Goal: Information Seeking & Learning: Check status

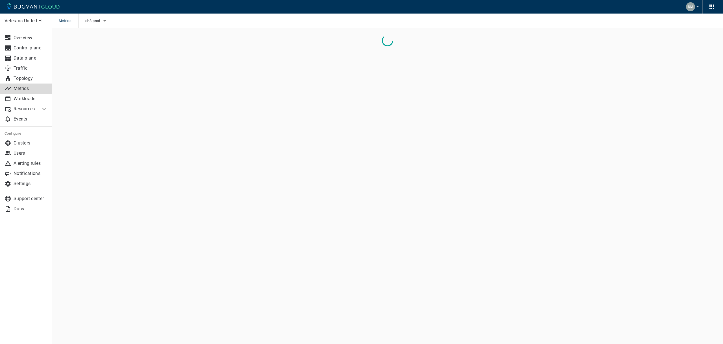
click at [371, 135] on main "Metrics ch3-prod Veterans United Home Loans Overview Control plane Data plane T…" at bounding box center [387, 172] width 671 height 344
click at [93, 21] on span "ch3-prod" at bounding box center [93, 21] width 16 height 5
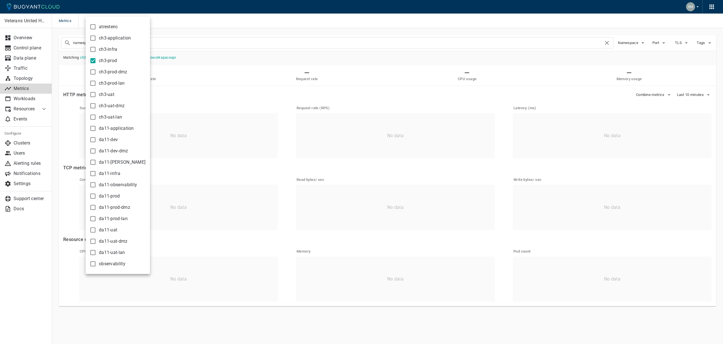
click at [93, 21] on label "atrestenc" at bounding box center [102, 26] width 31 height 11
click at [93, 23] on input "atrestenc" at bounding box center [93, 26] width 7 height 7
click at [106, 28] on span "atrestenc" at bounding box center [108, 27] width 19 height 6
click at [96, 28] on input "atrestenc" at bounding box center [93, 26] width 7 height 7
checkbox input "false"
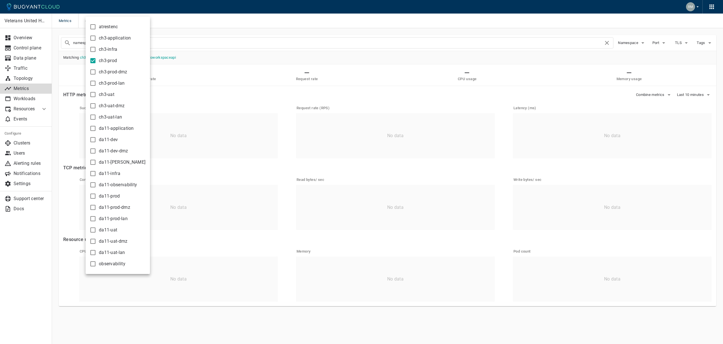
click at [164, 23] on div at bounding box center [361, 172] width 723 height 344
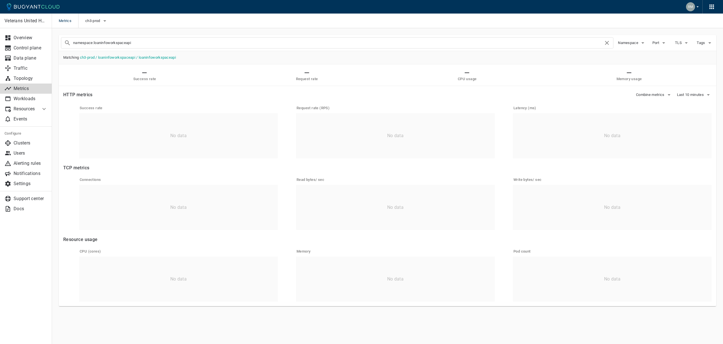
click at [229, 42] on input "namespace:loaninfoworkspaceapi" at bounding box center [338, 43] width 530 height 8
click at [145, 42] on input "namespace:loaninfoworkspaceapi" at bounding box center [338, 43] width 530 height 8
click at [115, 43] on input "namespace:loaninfoworkspaceapi" at bounding box center [338, 43] width 530 height 8
type input "namespace:incomeworkspace"
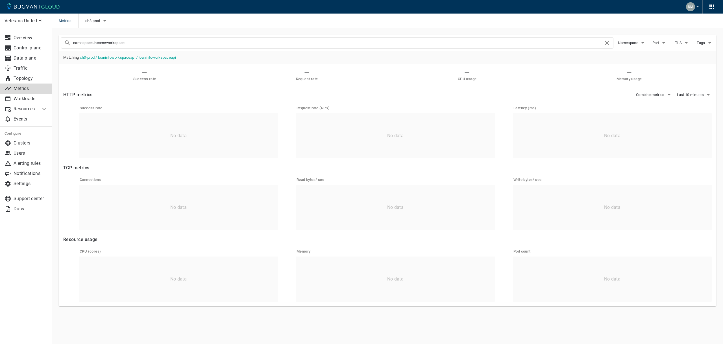
checkbox input "false"
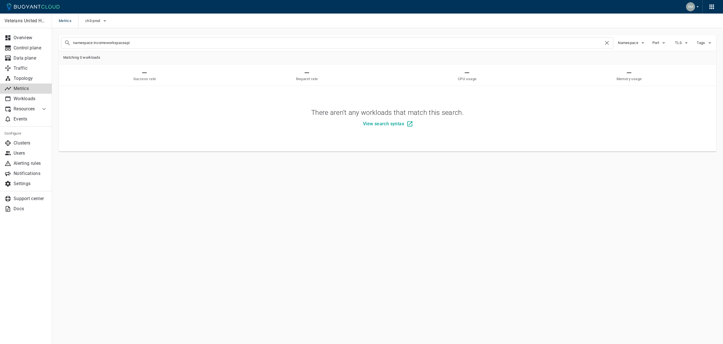
type input "namespace:incomeworkspaceapi"
checkbox input "true"
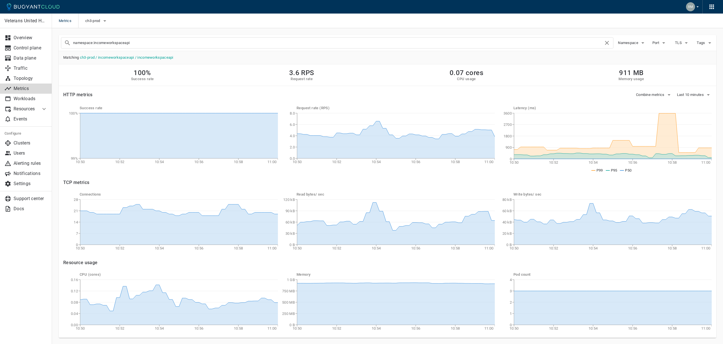
click at [105, 44] on input "namespace:incomeworkspaceapi" at bounding box center [338, 43] width 530 height 8
type input "namespace:creditworkspaceapi"
checkbox input "true"
checkbox input "false"
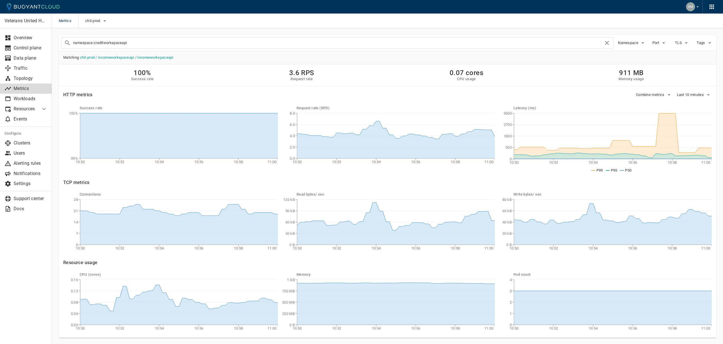
type input "namespace:creditworkspaceapi"
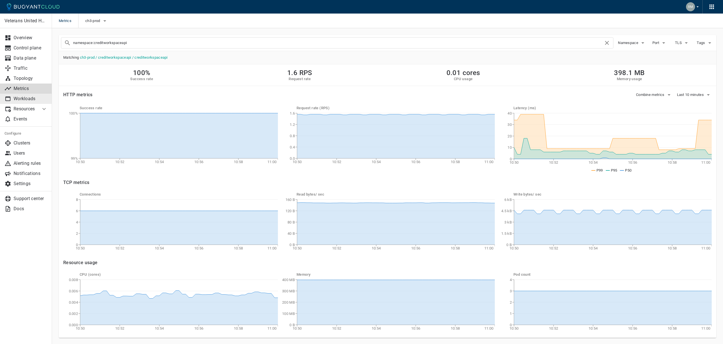
click at [26, 101] on p "Workloads" at bounding box center [31, 99] width 34 height 6
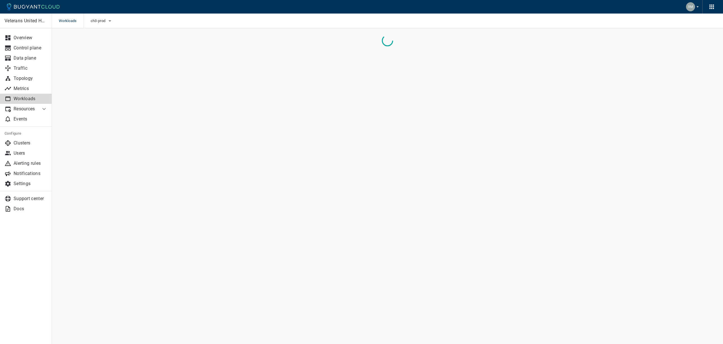
click at [26, 101] on p "Workloads" at bounding box center [31, 99] width 34 height 6
click at [25, 91] on link "Metrics" at bounding box center [26, 89] width 52 height 10
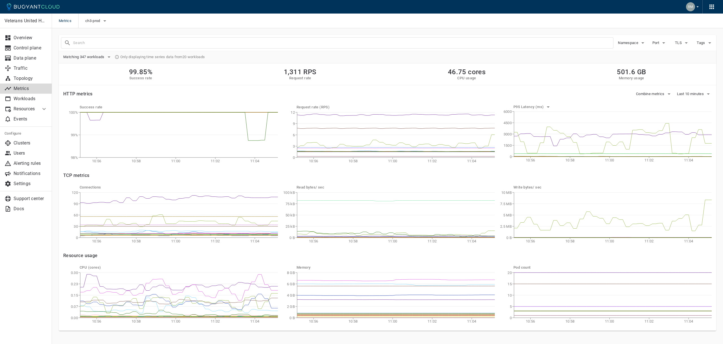
scroll to position [9, 0]
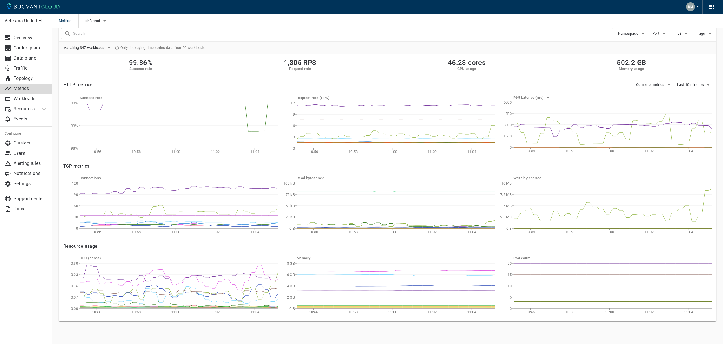
click at [242, 68] on div "99.86% Success rate 1,305 RPS Request rate 46.23 cores CPU usage 502.2 GB Memor…" at bounding box center [387, 65] width 657 height 22
